Goal: Task Accomplishment & Management: Manage account settings

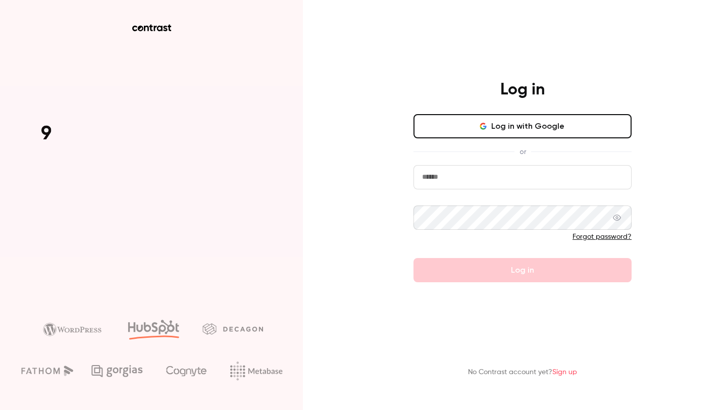
click at [508, 123] on button "Log in with Google" at bounding box center [522, 126] width 218 height 24
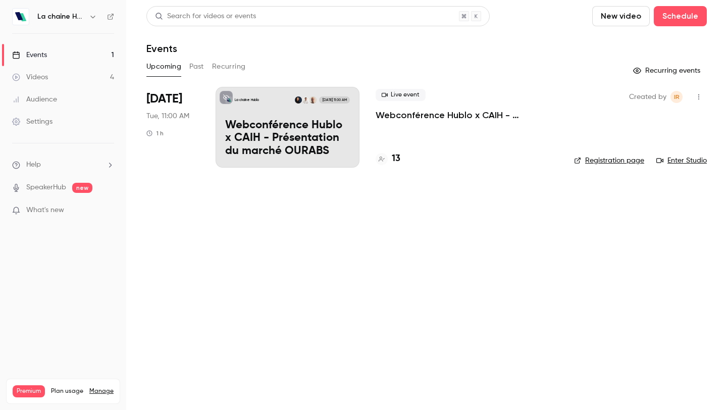
click at [61, 97] on link "Audience" at bounding box center [63, 99] width 126 height 22
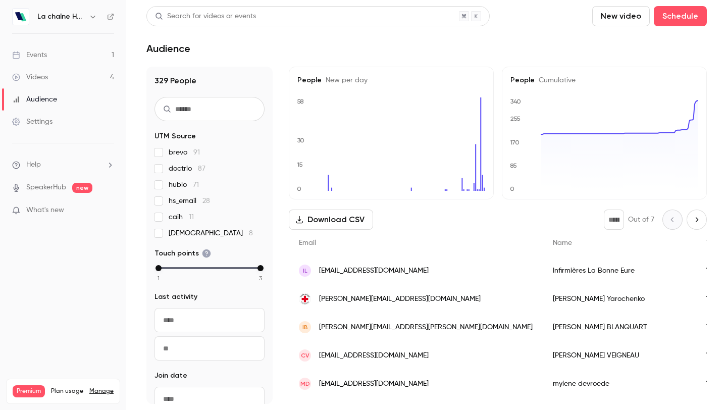
click at [43, 118] on div "Settings" at bounding box center [32, 122] width 40 height 10
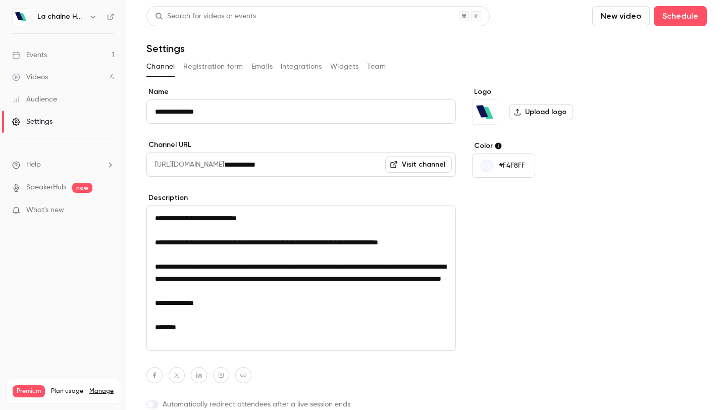
click at [92, 10] on div "La chaîne Hublo" at bounding box center [63, 16] width 102 height 17
click at [92, 19] on icon "button" at bounding box center [93, 17] width 8 height 8
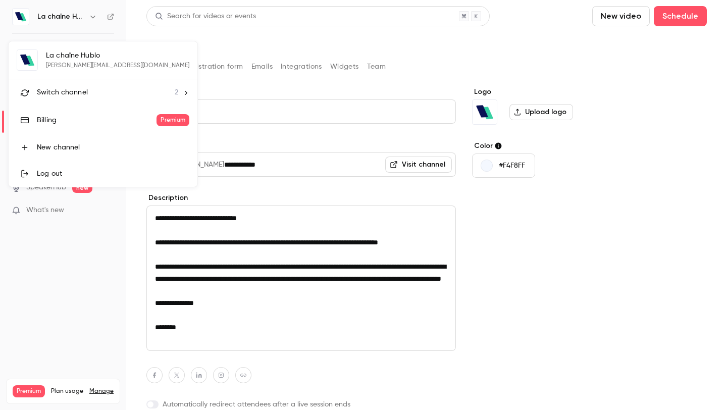
click at [33, 290] on div at bounding box center [363, 205] width 727 height 410
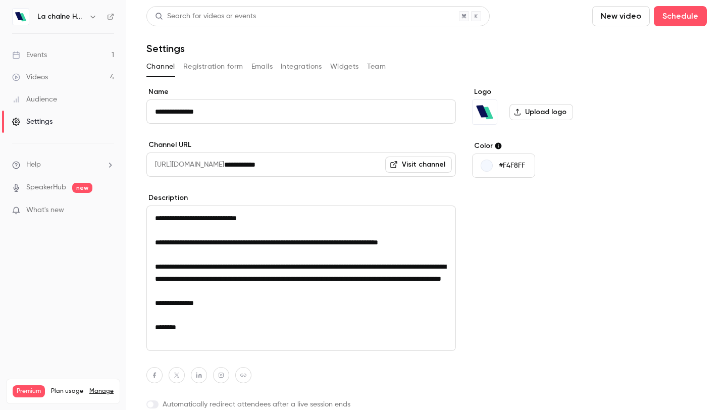
click at [60, 120] on link "Settings" at bounding box center [63, 121] width 126 height 22
click at [36, 118] on div "Settings" at bounding box center [32, 122] width 40 height 10
